Goal: Task Accomplishment & Management: Use online tool/utility

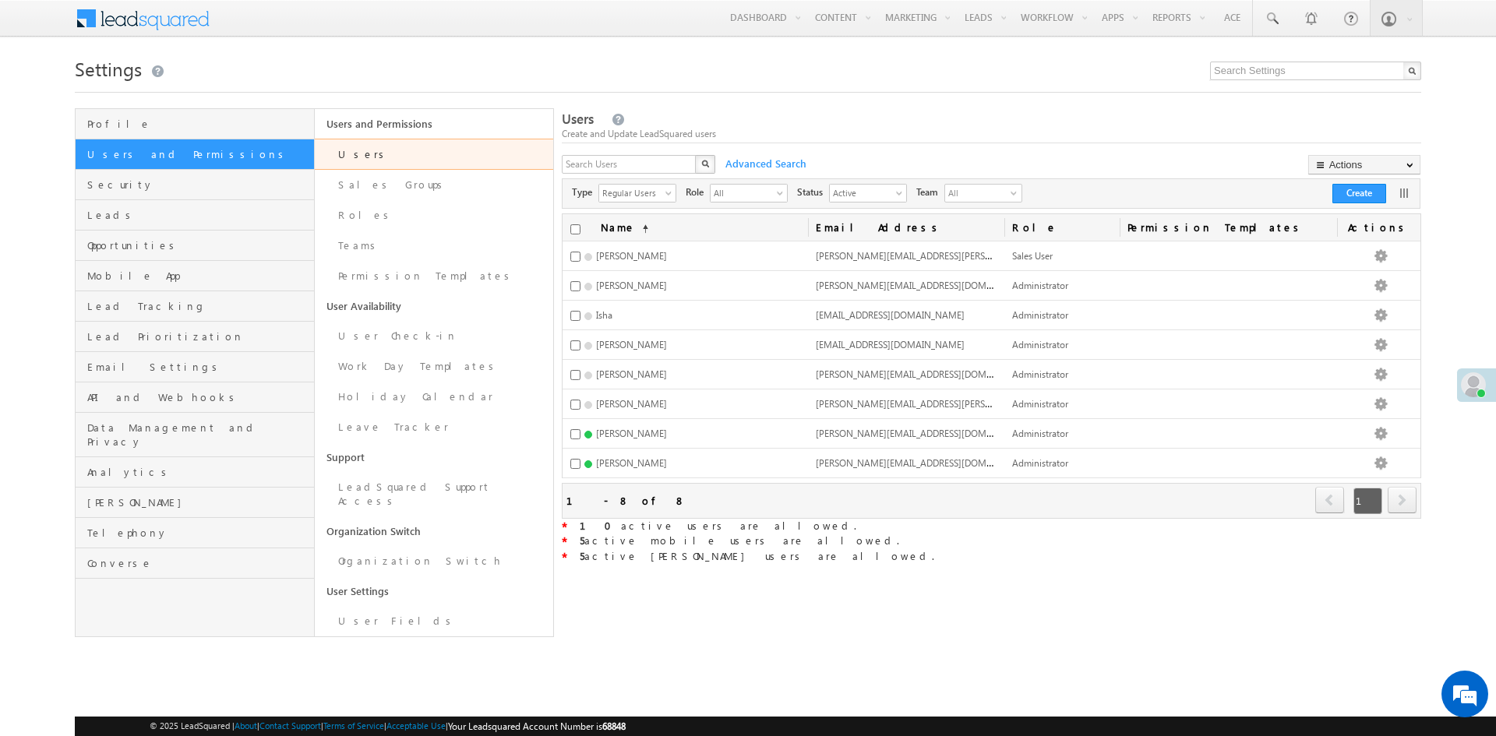
drag, startPoint x: 1049, startPoint y: 57, endPoint x: 732, endPoint y: 42, distance: 318.2
click at [0, 0] on link "Automation" at bounding box center [0, 0] width 0 height 0
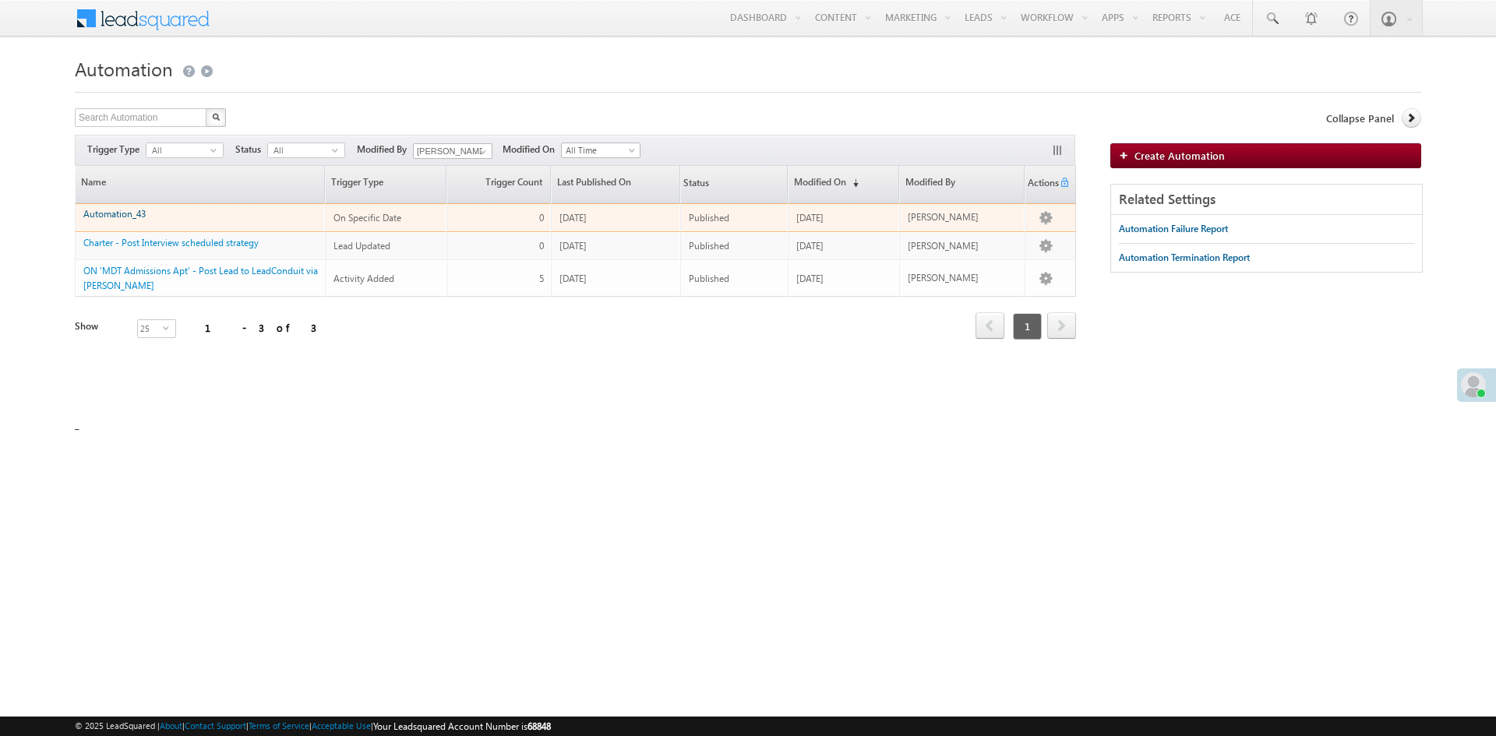
click at [121, 214] on link "Automation_43" at bounding box center [114, 214] width 62 height 12
